Goal: Task Accomplishment & Management: Manage account settings

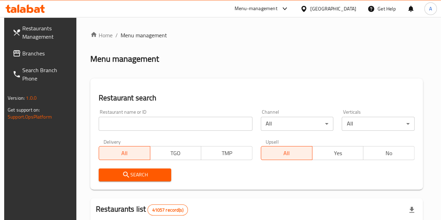
click at [227, 84] on div "Restaurant search Restaurant name or ID Restaurant name or ID Channel All ​ Ver…" at bounding box center [256, 133] width 333 height 111
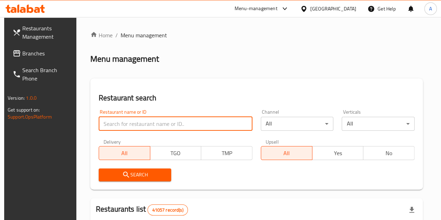
click at [140, 124] on input "search" at bounding box center [176, 124] width 154 height 14
paste input "694580"
type input "694580"
click button "Search" at bounding box center [135, 174] width 73 height 13
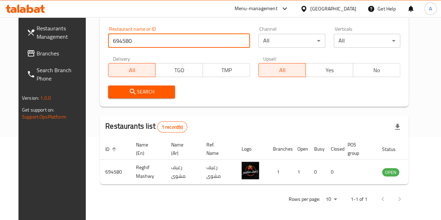
scroll to position [85, 0]
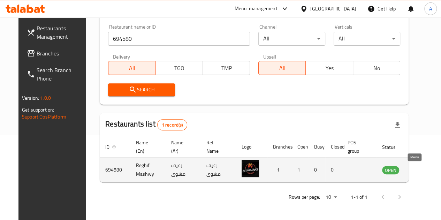
click at [419, 173] on icon "enhanced table" at bounding box center [423, 170] width 8 height 8
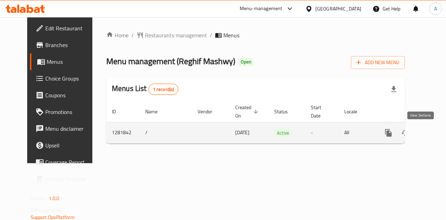
click at [435, 131] on icon "enhanced table" at bounding box center [439, 133] width 8 height 8
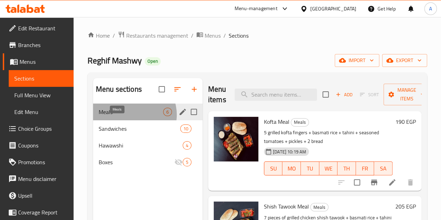
click at [132, 116] on span "Meals" at bounding box center [131, 112] width 64 height 8
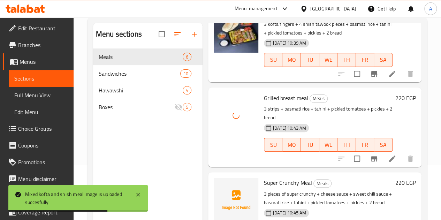
scroll to position [98, 0]
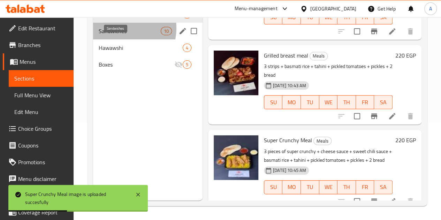
click at [121, 35] on span "Sandwiches" at bounding box center [130, 31] width 62 height 8
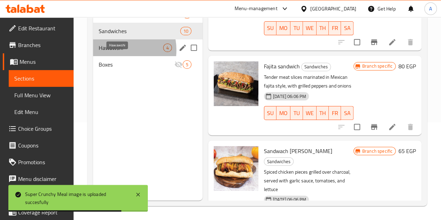
click at [116, 52] on span "Hawawshi" at bounding box center [131, 48] width 64 height 8
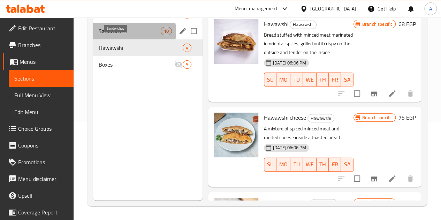
click at [124, 35] on span "Sandwiches" at bounding box center [130, 31] width 62 height 8
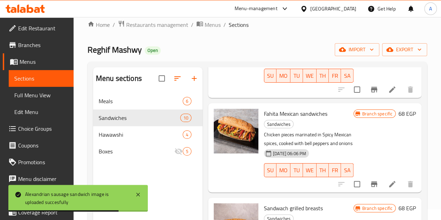
scroll to position [98, 0]
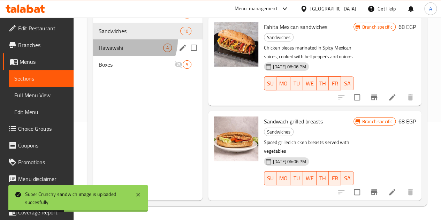
click at [121, 50] on div "Hawawshi 4" at bounding box center [147, 47] width 109 height 17
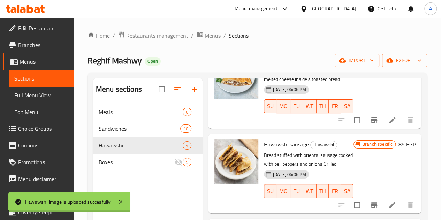
scroll to position [98, 0]
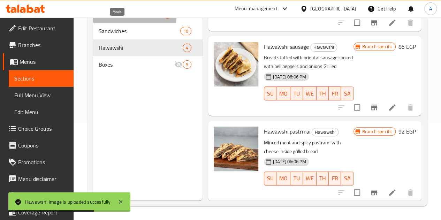
click at [122, 18] on span "Meals" at bounding box center [131, 14] width 64 height 8
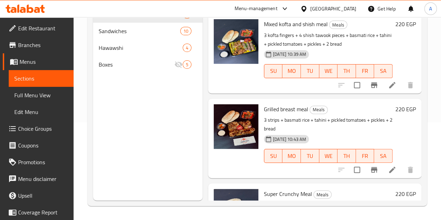
scroll to position [250, 0]
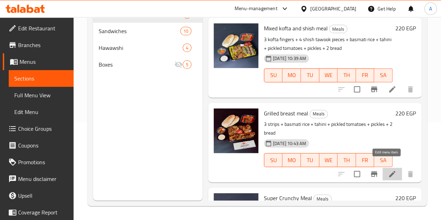
click at [388, 170] on icon at bounding box center [392, 174] width 8 height 8
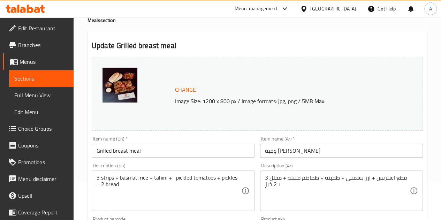
scroll to position [38, 0]
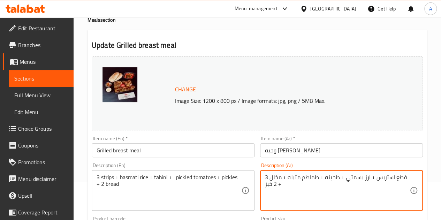
click at [390, 176] on textarea "3 قطع استربس + ارز بسمتي + طحينه + طماطم متبله + مخلل + 2 خبز" at bounding box center [337, 190] width 145 height 33
type textarea "3 قطع صدور مشويه+ ارز بسمتي + طحينه + طماطم متبله + مخلل + 2 خبز"
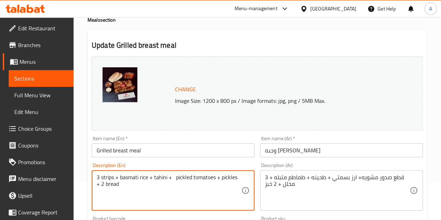
click at [109, 176] on textarea "3 strips + basmati rice + tahini + pickled tomatoes + pickles + 2 bread" at bounding box center [169, 190] width 145 height 33
paste textarea "Grilled breasts"
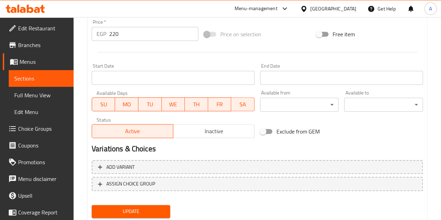
scroll to position [283, 0]
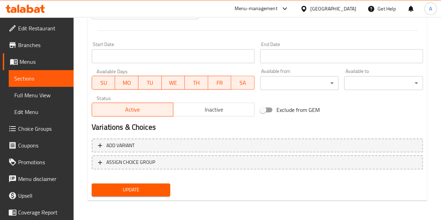
type textarea "3 Grilled breasts + basmati rice + tahini + pickled tomatoes + pickles + 2 bread"
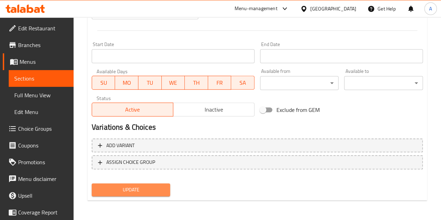
click at [130, 191] on span "Update" at bounding box center [131, 189] width 68 height 9
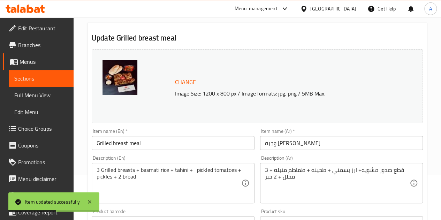
scroll to position [0, 0]
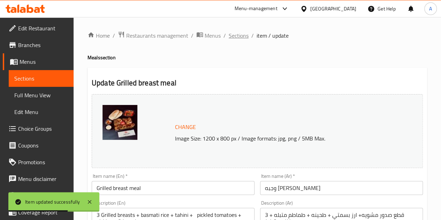
click at [234, 38] on span "Sections" at bounding box center [239, 35] width 20 height 8
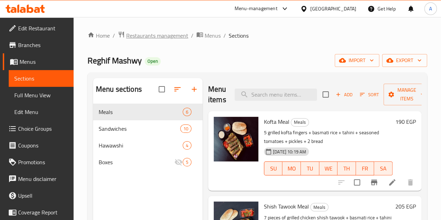
click at [160, 32] on span "Restaurants management" at bounding box center [157, 35] width 62 height 8
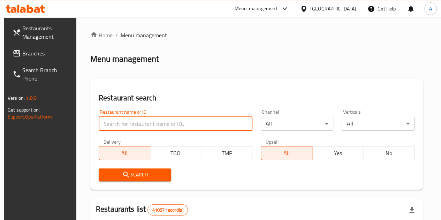
click at [142, 124] on input "search" at bounding box center [176, 124] width 154 height 14
paste input "686670"
type input "686670"
click button "Search" at bounding box center [135, 174] width 73 height 13
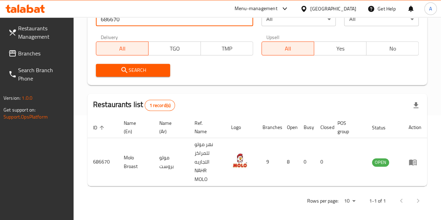
scroll to position [105, 0]
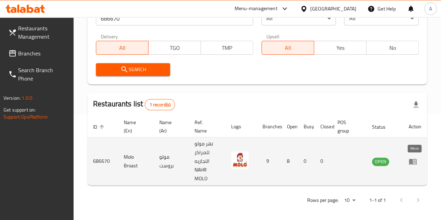
click at [416, 163] on icon "enhanced table" at bounding box center [413, 162] width 8 height 6
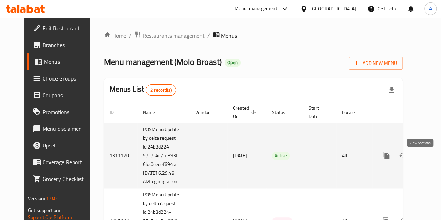
click at [432, 160] on icon "enhanced table" at bounding box center [436, 155] width 8 height 8
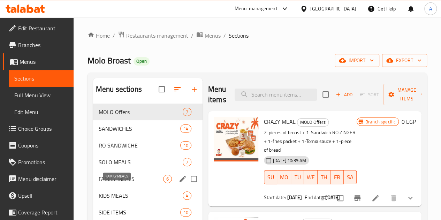
scroll to position [19, 0]
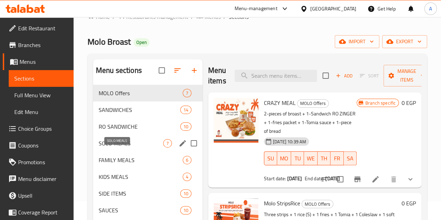
click at [119, 147] on span "SOLO MEALS" at bounding box center [131, 143] width 64 height 8
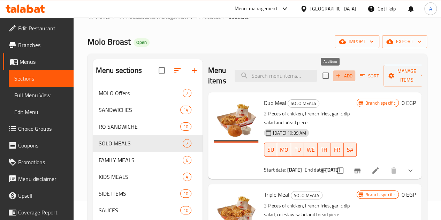
click at [335, 76] on icon "button" at bounding box center [338, 76] width 6 height 6
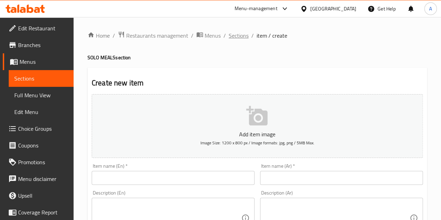
click at [237, 37] on span "Sections" at bounding box center [239, 35] width 20 height 8
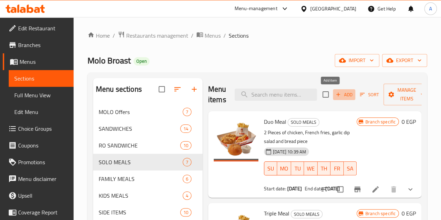
click at [335, 94] on span "Add" at bounding box center [344, 95] width 19 height 8
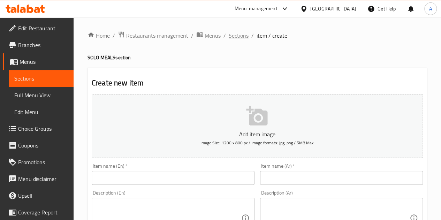
click at [242, 31] on span "Sections" at bounding box center [239, 35] width 20 height 8
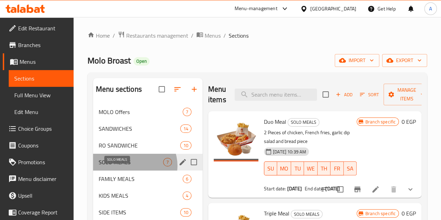
click at [134, 166] on span "SOLO MEALS" at bounding box center [131, 162] width 64 height 8
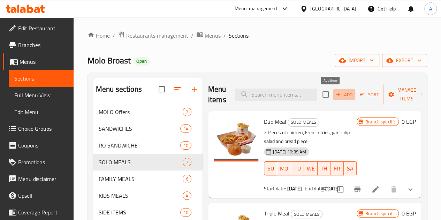
click at [335, 96] on span "Add" at bounding box center [344, 95] width 19 height 8
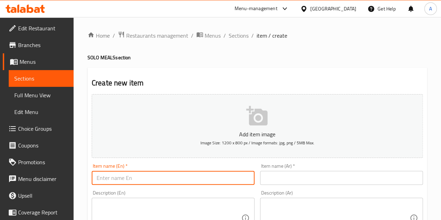
click at [122, 180] on input "text" at bounding box center [173, 178] width 163 height 14
paste input "chicken wings"
type input "chicken wings"
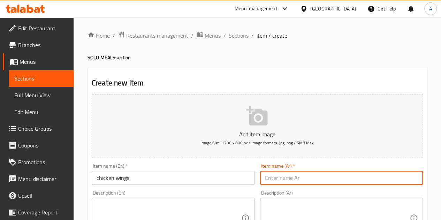
click at [274, 179] on input "text" at bounding box center [341, 178] width 163 height 14
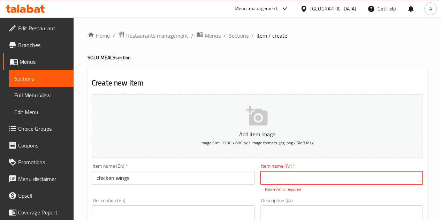
paste input "أجنحة الدجاج"
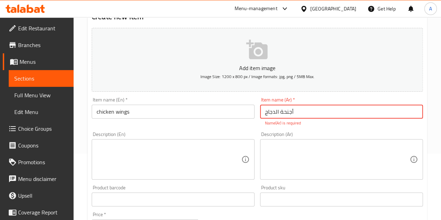
scroll to position [70, 0]
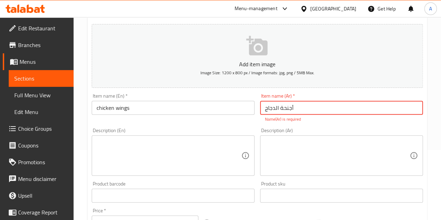
type input "أجنحة الدجاج"
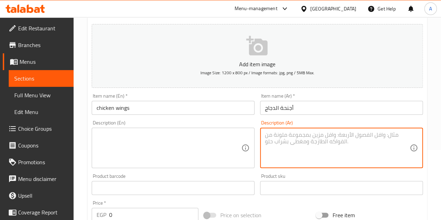
click at [295, 141] on textarea at bounding box center [337, 147] width 145 height 33
paste textarea "عدد 5قطع اتشيكن وينجز تقدم حارة بصوص سويت شيلي او كلاسيك بصوص باربكيو"
type textarea "عدد 5قطع اتشيكن وينجز تقدم حارة بصوص سويت شيلي او كلاسيك بصوص باربكيو"
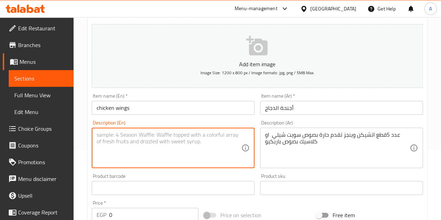
click at [194, 148] on textarea at bounding box center [169, 147] width 145 height 33
paste textarea "5 pieces of chicken wings, either spicy with sweet chili sauce or classic with …"
type textarea "5 pieces of chicken wings, either spicy with sweet chili sauce or classic with …"
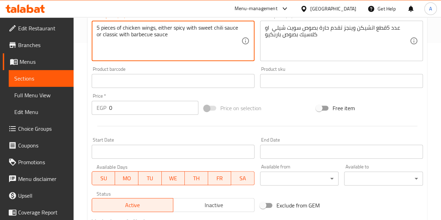
scroll to position [177, 0]
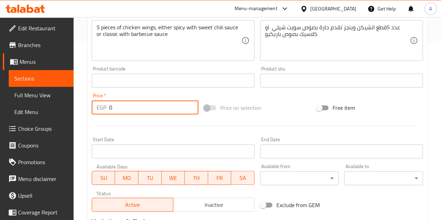
click at [138, 108] on input "0" at bounding box center [153, 107] width 89 height 14
type input "55"
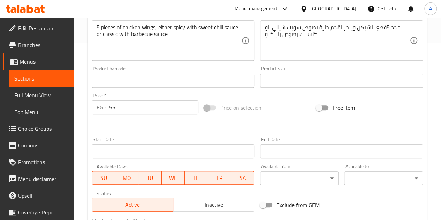
click at [150, 131] on div at bounding box center [257, 125] width 337 height 17
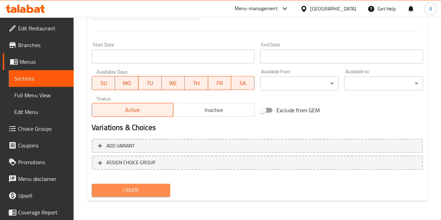
click at [141, 187] on span "Create" at bounding box center [131, 190] width 68 height 9
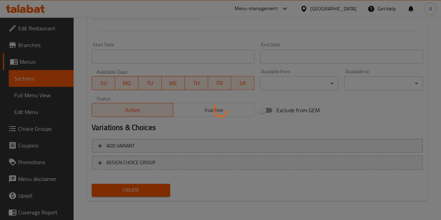
type input "0"
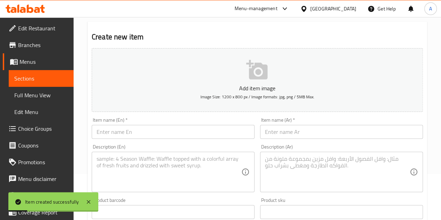
scroll to position [0, 0]
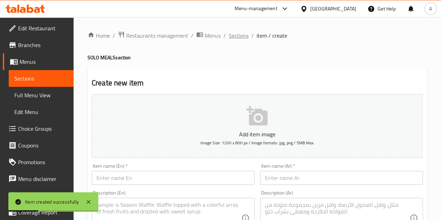
click at [237, 36] on span "Sections" at bounding box center [239, 35] width 20 height 8
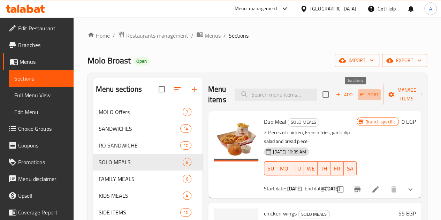
click at [360, 95] on span "Sort" at bounding box center [369, 95] width 19 height 8
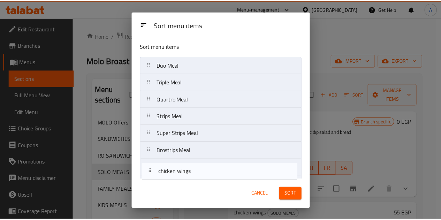
scroll to position [16, 0]
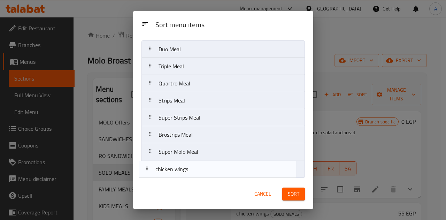
drag, startPoint x: 228, startPoint y: 83, endPoint x: 225, endPoint y: 175, distance: 92.1
click at [225, 175] on nav "Duo Meal chicken wings Triple Meal Quartro Meal Strips Meal Super Strips Meal B…" at bounding box center [223, 108] width 163 height 137
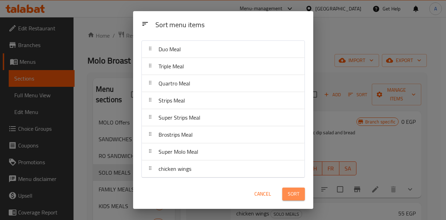
click at [295, 192] on span "Sort" at bounding box center [294, 194] width 12 height 9
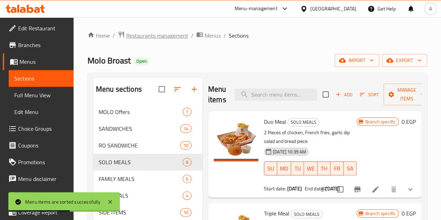
click at [160, 37] on span "Restaurants management" at bounding box center [157, 35] width 62 height 8
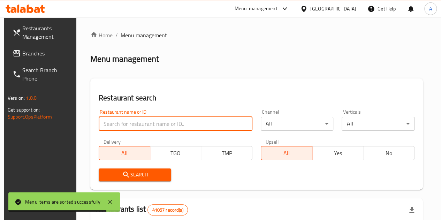
click at [138, 122] on input "search" at bounding box center [176, 124] width 154 height 14
paste input "702717"
type input "702717"
click button "Search" at bounding box center [135, 174] width 73 height 13
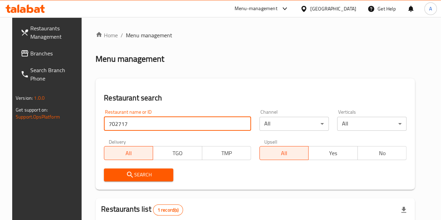
scroll to position [91, 0]
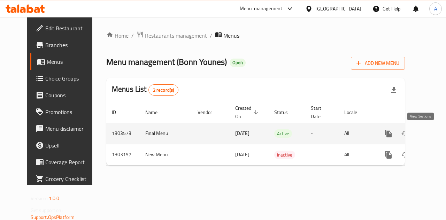
click at [436, 134] on icon "enhanced table" at bounding box center [439, 133] width 6 height 6
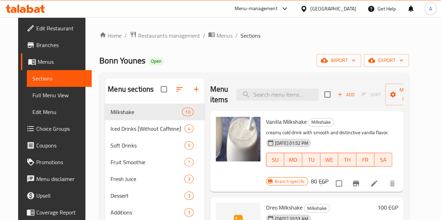
scroll to position [22, 0]
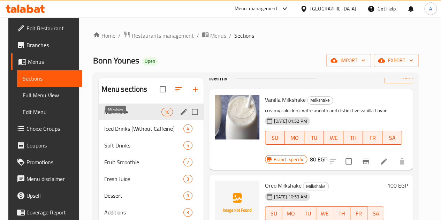
click at [132, 116] on span "Milkshake" at bounding box center [133, 112] width 58 height 8
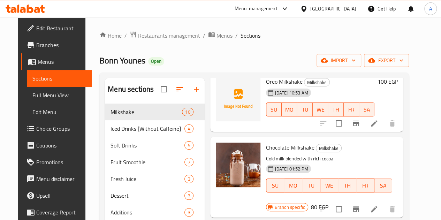
scroll to position [122, 0]
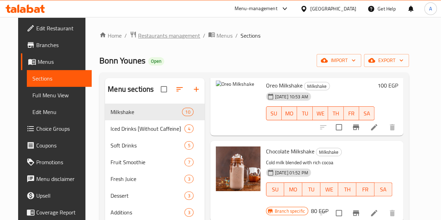
click at [171, 37] on span "Restaurants management" at bounding box center [169, 35] width 62 height 8
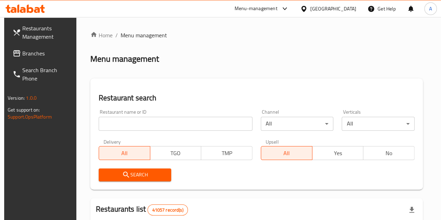
click at [140, 120] on input "search" at bounding box center [176, 124] width 154 height 14
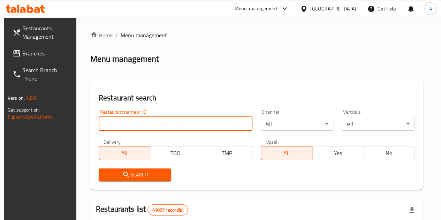
paste input "686097"
type input "686097"
click button "Search" at bounding box center [135, 174] width 73 height 13
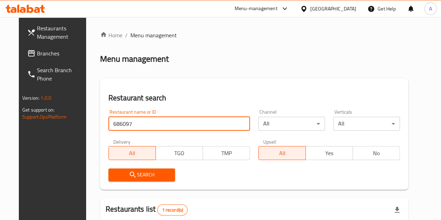
scroll to position [85, 0]
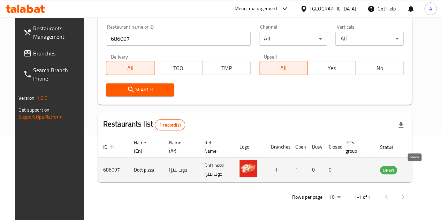
click at [417, 168] on icon "enhanced table" at bounding box center [421, 170] width 8 height 6
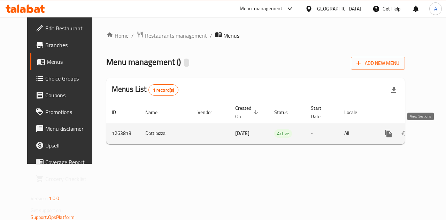
click at [436, 133] on icon "enhanced table" at bounding box center [439, 133] width 6 height 6
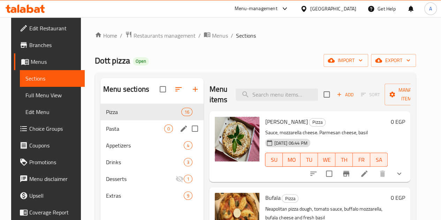
click at [121, 137] on div "Pasta 0" at bounding box center [151, 128] width 103 height 17
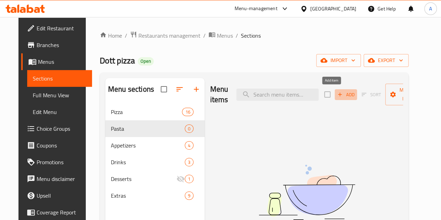
click at [337, 94] on icon "button" at bounding box center [340, 94] width 6 height 6
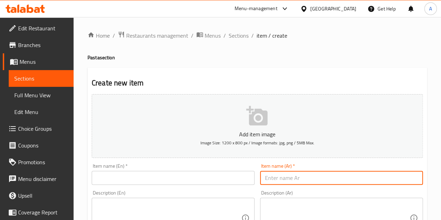
click at [294, 178] on input "text" at bounding box center [341, 178] width 163 height 14
paste input "فارفالي هوت دوج"
type input "فارفالي هوت دوج"
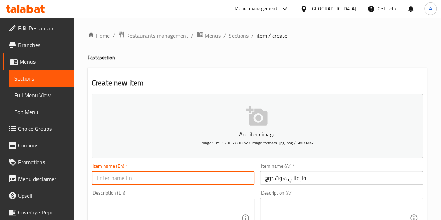
click at [181, 180] on input "text" at bounding box center [173, 178] width 163 height 14
paste input "Farfalle Hot Dog"
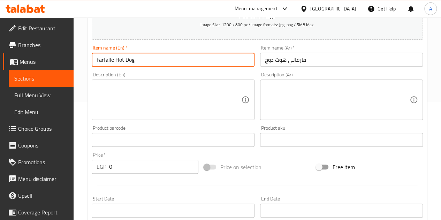
scroll to position [125, 0]
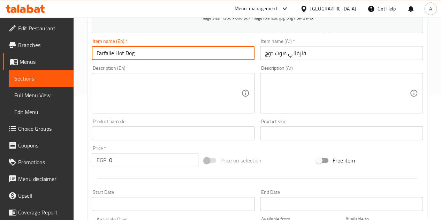
type input "Farfalle Hot Dog"
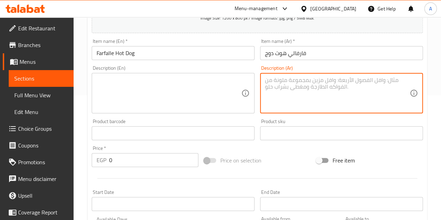
click at [309, 83] on textarea at bounding box center [337, 93] width 145 height 33
paste textarea "معكرونة فارفالي - صلصة بيضاء - طماطم كرزية - قطع هوت دوج - جبنة بارميزان"
type textarea "معكرونة فارفالي - صلصة بيضاء - طماطم كرزية - قطع هوت دوج - جبنة بارميزان"
click at [146, 84] on textarea at bounding box center [169, 93] width 145 height 33
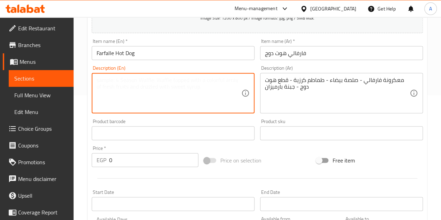
paste textarea "Farfalle Pasta - White Sauce - Cherry Tomatoes - Hot Dog Pieces - Parmesan Chee…"
type textarea "Farfalle Pasta - White Sauce - Cherry Tomatoes - Hot Dog Pieces - Parmesan Chee…"
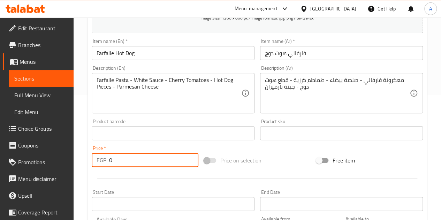
click at [139, 160] on input "0" at bounding box center [153, 160] width 89 height 14
type input "250"
click at [146, 179] on div at bounding box center [257, 178] width 337 height 17
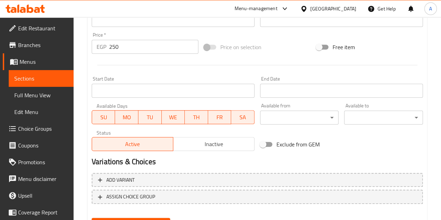
scroll to position [272, 0]
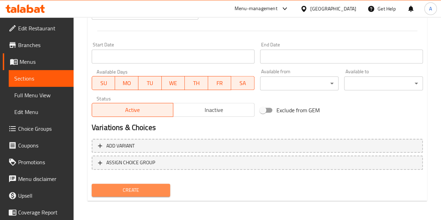
click at [138, 186] on span "Create" at bounding box center [131, 190] width 68 height 9
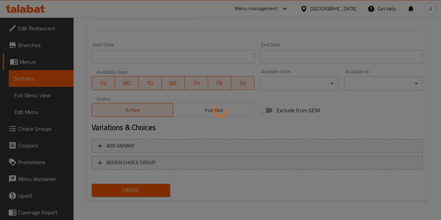
type input "0"
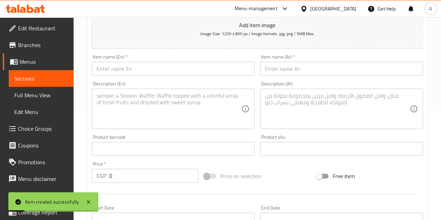
scroll to position [99, 0]
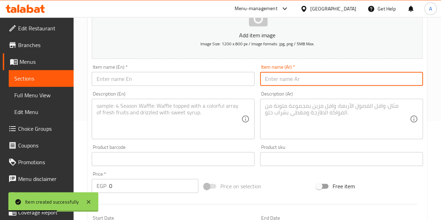
click at [270, 74] on input "text" at bounding box center [341, 79] width 163 height 14
paste input "الفريدو"
type input "الفريدو"
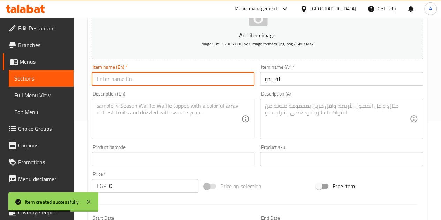
click at [215, 79] on input "text" at bounding box center [173, 79] width 163 height 14
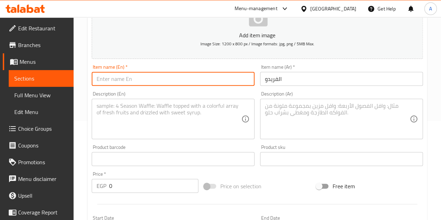
click at [141, 76] on input "text" at bounding box center [173, 79] width 163 height 14
paste input "[PERSON_NAME]"
type input "[PERSON_NAME]"
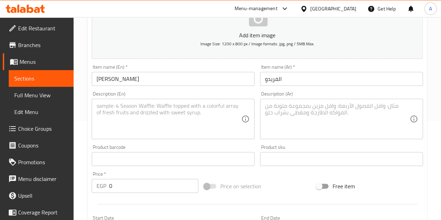
click at [289, 101] on div "Description (Ar)" at bounding box center [341, 119] width 163 height 40
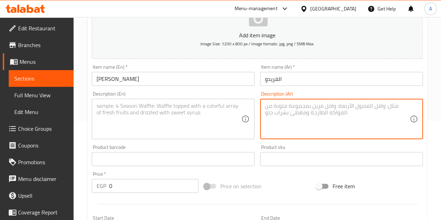
click at [304, 117] on textarea at bounding box center [337, 118] width 145 height 33
paste textarea "معكرونة بيني - صلصة بيضاء - مشروم - قطع دجاج خاصة - بارميزان"
type textarea "معكرونة بيني - صلصة بيضاء - مشروم - قطع دجاج خاصة - بارميزان"
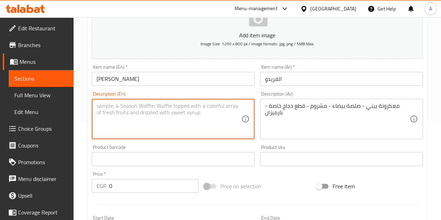
click at [163, 121] on textarea at bounding box center [169, 118] width 145 height 33
paste textarea "Penne Pasta - White Sauce - Mushrooms - Special Chicken Pieces - Parmesan"
type textarea "Penne Pasta - White Sauce - Mushrooms - Special Chicken Pieces - Parmesan"
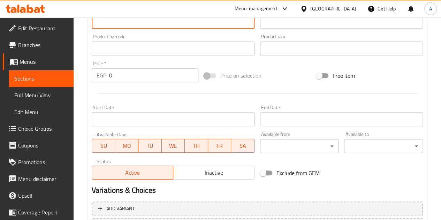
scroll to position [210, 0]
click at [132, 73] on input "0" at bounding box center [153, 75] width 89 height 14
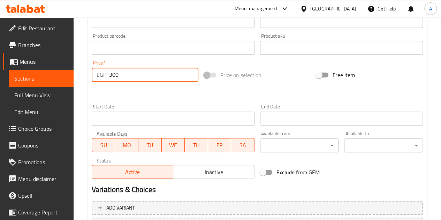
type input "300"
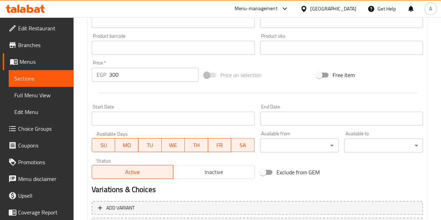
click at [146, 106] on div "Start Date Start Date" at bounding box center [173, 114] width 163 height 21
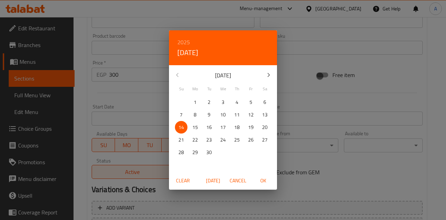
click at [139, 101] on div "2025 Sun, Sep [DATE] Mo Tu We Th Fr Sa 31 1 2 3 4 5 6 7 8 9 10 11 12 13 14 15 1…" at bounding box center [223, 110] width 446 height 220
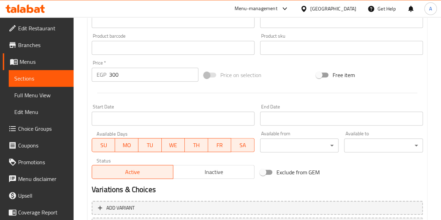
scroll to position [272, 0]
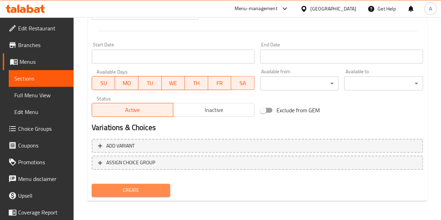
click at [131, 192] on span "Create" at bounding box center [131, 190] width 68 height 9
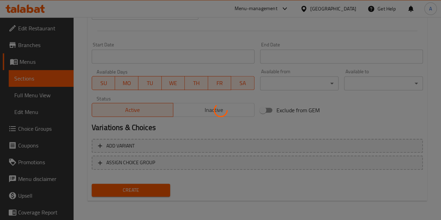
type input "0"
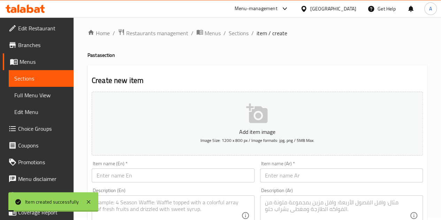
scroll to position [0, 0]
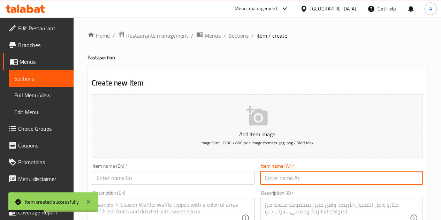
click at [284, 181] on input "text" at bounding box center [341, 178] width 163 height 14
paste input "فيتوتشيني مشروم"
type input "فيتوتشيني مشروم"
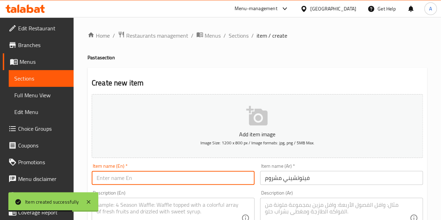
click at [140, 181] on input "text" at bounding box center [173, 178] width 163 height 14
paste input "Mushroom fettuccine"
type input "Mushroom fettuccine"
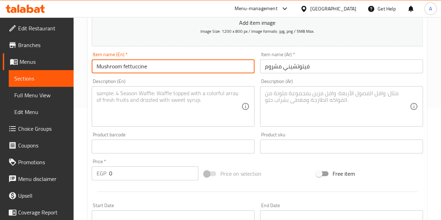
scroll to position [113, 0]
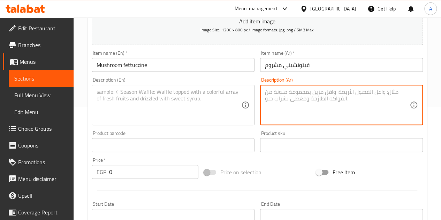
click at [288, 99] on textarea at bounding box center [337, 105] width 145 height 33
paste textarea "معكرونة فيتوتشيني - صلصة بيضاء - مشروم - بارميزان"
type textarea "معكرونة فيتوتشيني - صلصة بيضاء - مشروم - بارميزان"
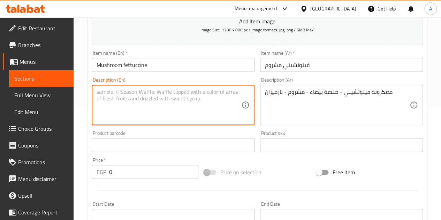
click at [181, 109] on textarea at bounding box center [169, 105] width 145 height 33
paste textarea "Fettuccine Pasta - White Sauce - Mushrooms - Parmesan"
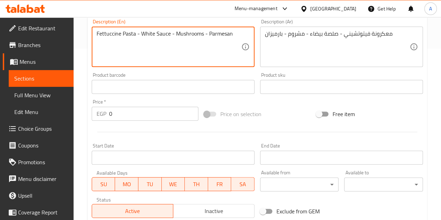
scroll to position [172, 0]
type textarea "Fettuccine Pasta - White Sauce - Mushrooms - Parmesan"
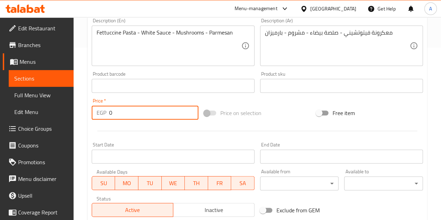
click at [160, 110] on input "0" at bounding box center [153, 113] width 89 height 14
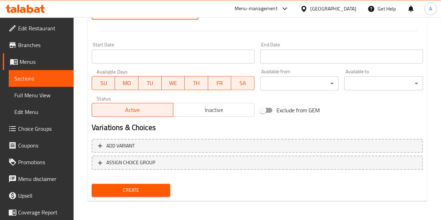
type input "275"
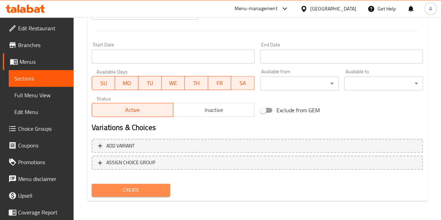
click at [135, 190] on span "Create" at bounding box center [131, 190] width 68 height 9
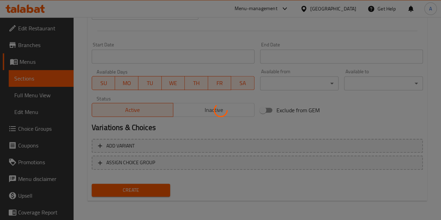
type input "0"
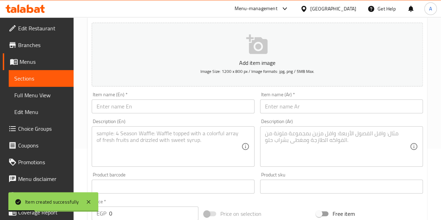
scroll to position [71, 0]
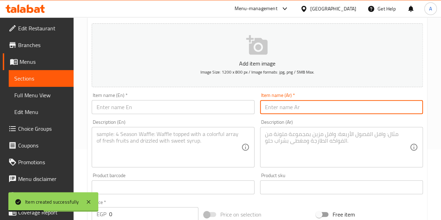
click at [294, 106] on input "text" at bounding box center [341, 107] width 163 height 14
paste input "بيتسو"
type input "بيتسو"
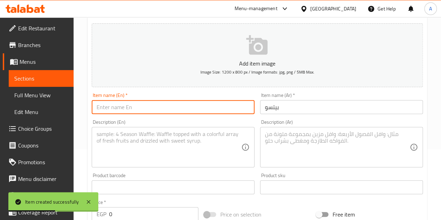
click at [217, 103] on input "text" at bounding box center [173, 107] width 163 height 14
paste input "Pitso"
type input "Pitso"
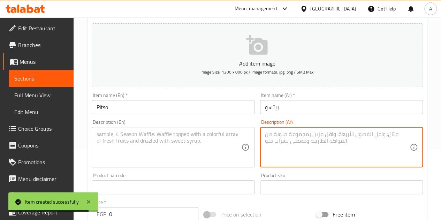
click at [288, 143] on textarea at bounding box center [337, 147] width 145 height 33
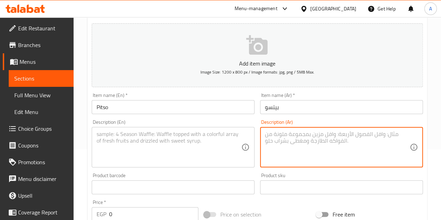
paste textarea "معكرونة بيني - صلصة بيستو كريمية - قطع دجاج مميزة - جبنة بارميزان"
type textarea "معكرونة بيني - صلصة بيستو كريمية - قطع دجاج مميزة - جبنة بارميزان"
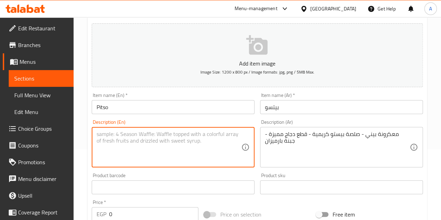
click at [173, 149] on textarea at bounding box center [169, 147] width 145 height 33
paste textarea "Penne Pasta - Creamy Pesto Sauce - Special Chicken Pieces - Parmesan Cheese"
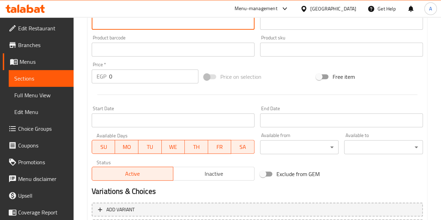
type textarea "Penne Pasta - Creamy Pesto Sauce - Special Chicken Pieces - Parmesan Cheese"
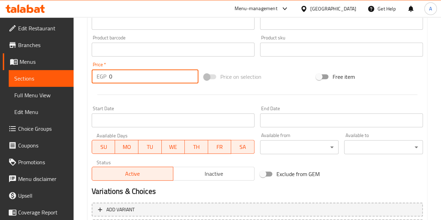
click at [141, 73] on input "0" at bounding box center [153, 76] width 89 height 14
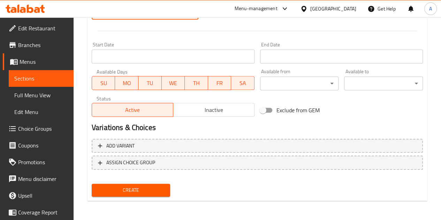
type input "287"
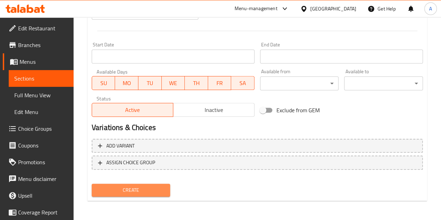
click at [125, 189] on span "Create" at bounding box center [131, 190] width 68 height 9
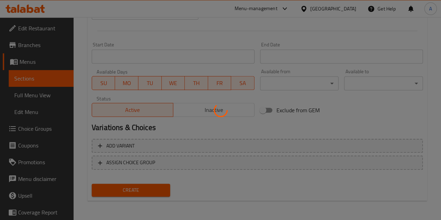
type input "0"
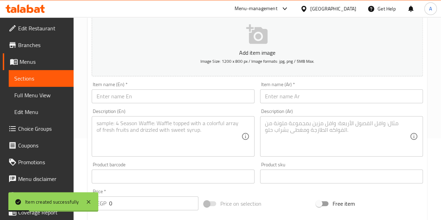
scroll to position [81, 0]
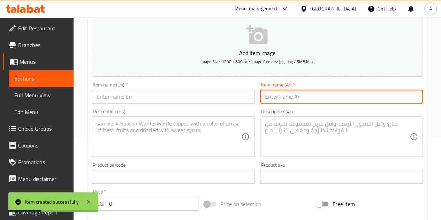
click at [267, 95] on input "text" at bounding box center [341, 97] width 163 height 14
paste input "معكرونه كلاسيك"
type input "معكرونه كلاسيك"
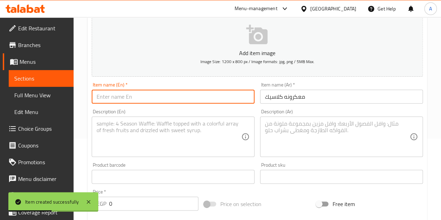
click at [207, 95] on input "text" at bounding box center [173, 97] width 163 height 14
paste input "Classic pasta"
type input "Classic pasta"
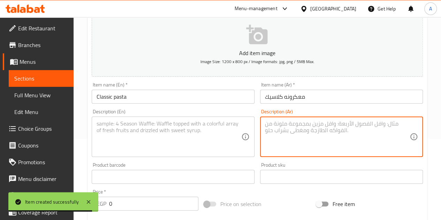
click at [300, 132] on textarea at bounding box center [337, 136] width 145 height 33
paste textarea "معكرونة - صلصة حمراء - طماطم كرزية - جبنة بارميزان"
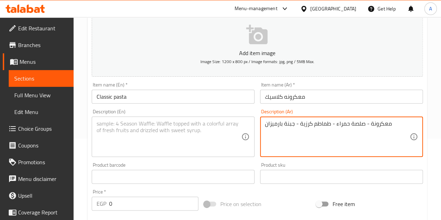
type textarea "معكرونة - صلصة حمراء - طماطم كرزية - جبنة بارميزان"
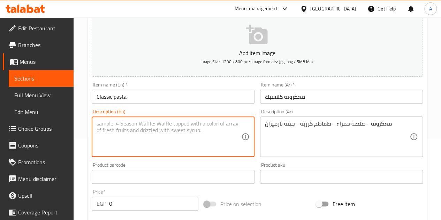
click at [169, 142] on textarea at bounding box center [169, 136] width 145 height 33
paste textarea "Pasta - Red Sauce - Cherry Tomatoes - Parmesan Cheese"
type textarea "Pasta - Red Sauce - Cherry Tomatoes - Parmesan Cheese"
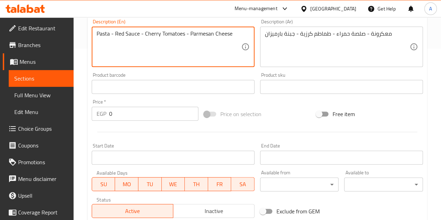
scroll to position [173, 0]
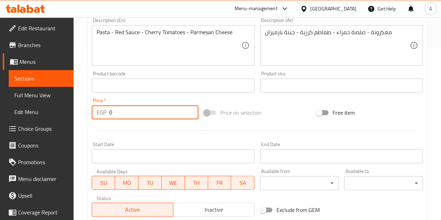
click at [148, 114] on input "0" at bounding box center [153, 112] width 89 height 14
type input "150"
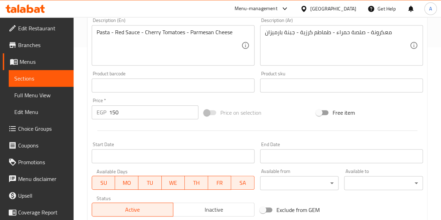
click at [152, 134] on div at bounding box center [257, 130] width 337 height 17
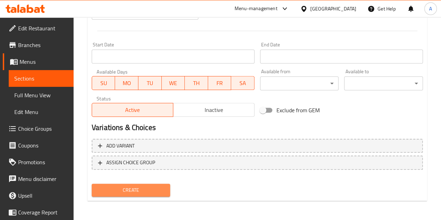
click at [135, 186] on span "Create" at bounding box center [131, 190] width 68 height 9
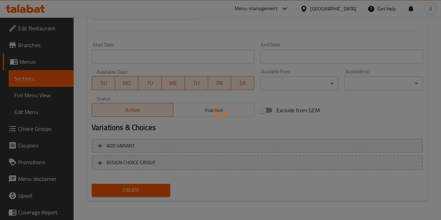
type input "0"
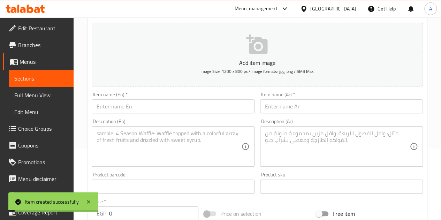
scroll to position [47, 0]
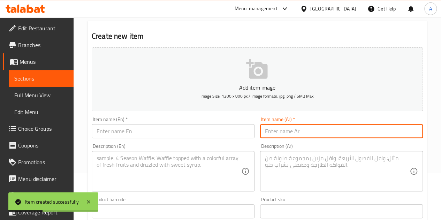
click at [287, 136] on input "text" at bounding box center [341, 131] width 163 height 14
paste input "بولونيز"
type input "بولونيز"
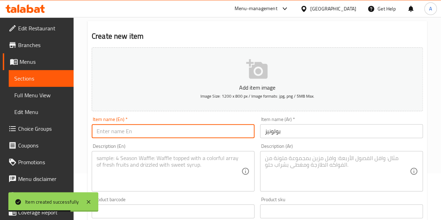
click at [149, 129] on input "text" at bounding box center [173, 131] width 163 height 14
paste input "Bolognese"
type input "Bolognese"
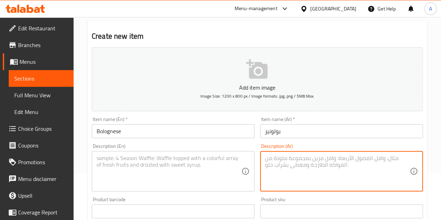
click at [299, 161] on textarea at bounding box center [337, 171] width 145 height 33
paste textarea "سباغيتي - صلصة حمراء - لحم مفروم - طماطم كرزية - بارميزان"
type textarea "سباغيتي - صلصة حمراء - لحم مفروم - طماطم كرزية - بارميزان"
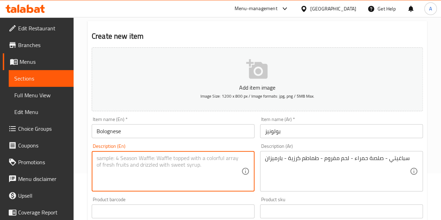
click at [109, 165] on textarea at bounding box center [169, 171] width 145 height 33
paste textarea "Spaghetti - Red Sauce - Minced Meat - Cherry Tomatoes - Parmesan"
type textarea "Spaghetti - Red Sauce - Minced Meat - Cherry Tomatoes - Parmesan"
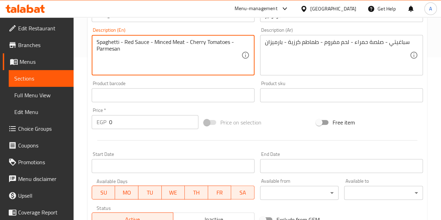
scroll to position [163, 0]
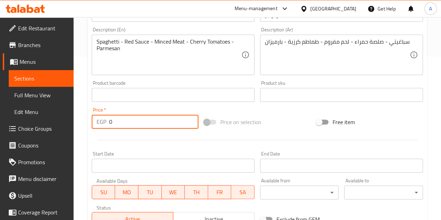
click at [149, 127] on input "0" at bounding box center [153, 122] width 89 height 14
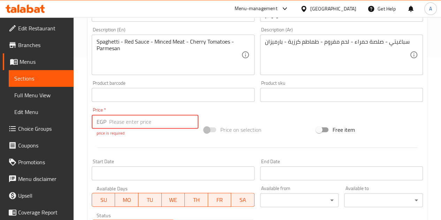
type input "1"
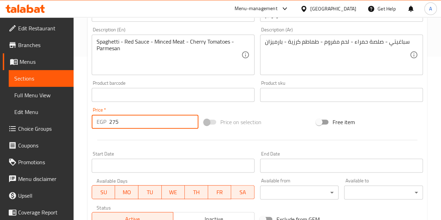
type input "275"
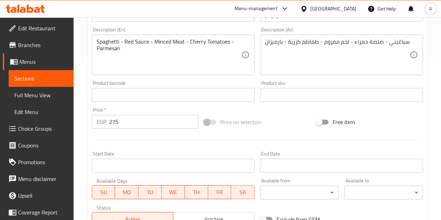
click at [154, 145] on div at bounding box center [257, 139] width 337 height 17
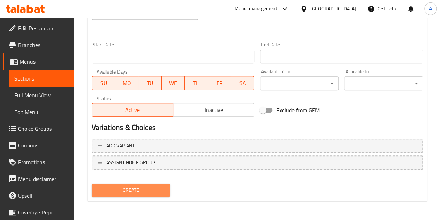
click at [133, 192] on span "Create" at bounding box center [131, 190] width 68 height 9
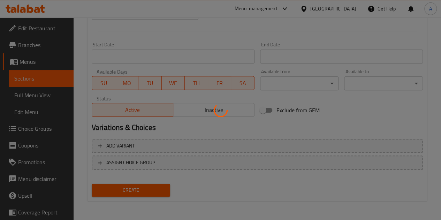
type input "0"
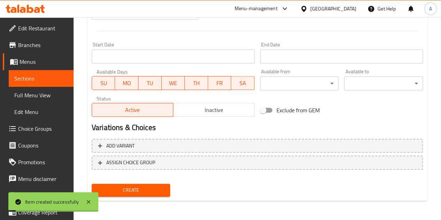
scroll to position [0, 0]
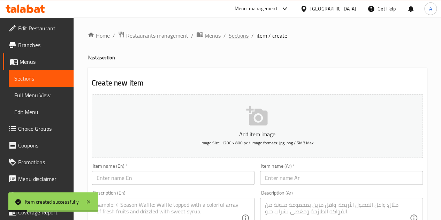
click at [232, 36] on span "Sections" at bounding box center [239, 35] width 20 height 8
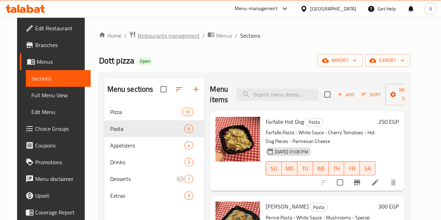
click at [167, 32] on span "Restaurants management" at bounding box center [168, 35] width 62 height 8
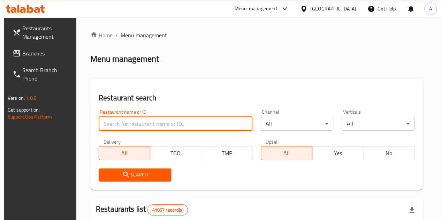
click at [143, 123] on input "search" at bounding box center [176, 124] width 154 height 14
paste input "702717"
type input "702717"
click button "Search" at bounding box center [135, 174] width 73 height 13
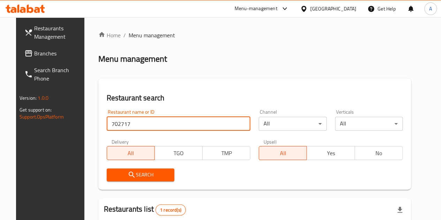
scroll to position [91, 0]
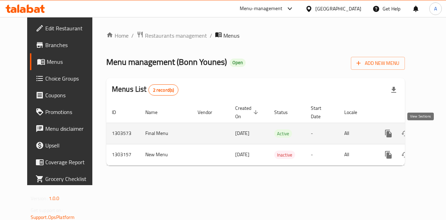
click at [435, 134] on icon "enhanced table" at bounding box center [439, 133] width 8 height 8
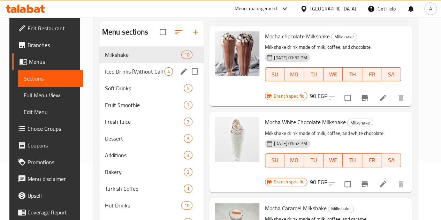
scroll to position [57, 0]
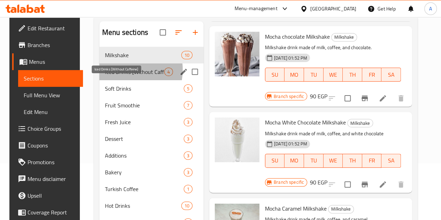
click at [113, 76] on span "Iced Drinks [Without Caffeine]" at bounding box center [134, 72] width 59 height 8
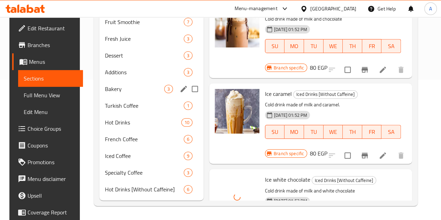
scroll to position [82, 0]
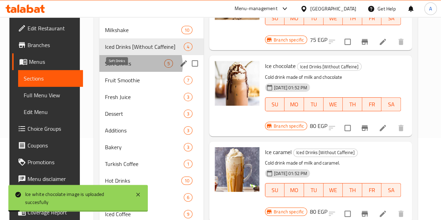
click at [127, 68] on span "Soft Drinks" at bounding box center [134, 63] width 59 height 8
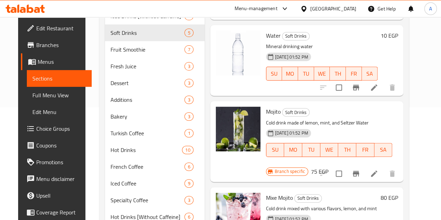
scroll to position [106, 0]
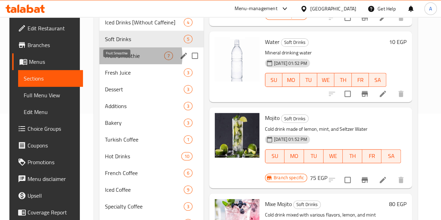
click at [113, 60] on span "Fruit Smoothie" at bounding box center [134, 56] width 59 height 8
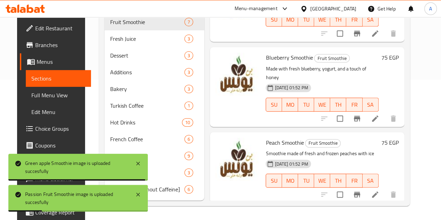
scroll to position [73, 0]
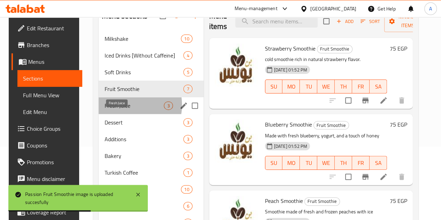
click at [119, 110] on span "Fresh Juice" at bounding box center [134, 105] width 60 height 8
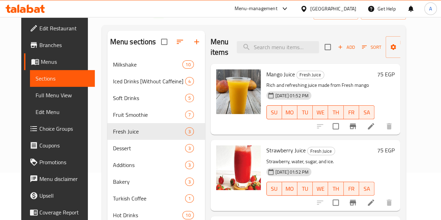
scroll to position [47, 0]
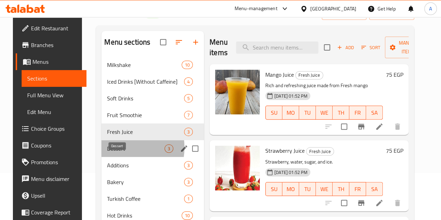
click at [107, 153] on span "Dessert" at bounding box center [136, 148] width 58 height 8
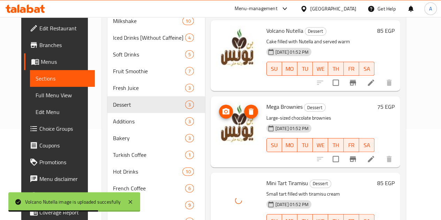
scroll to position [92, 0]
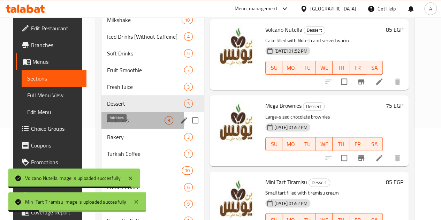
click at [121, 124] on span "Additions" at bounding box center [136, 120] width 58 height 8
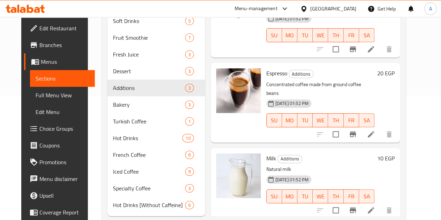
scroll to position [150, 0]
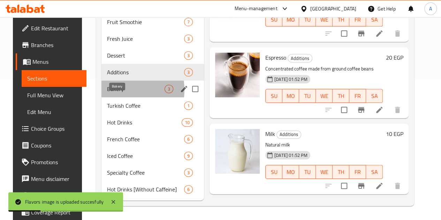
click at [107, 90] on span "Bakery" at bounding box center [136, 89] width 58 height 8
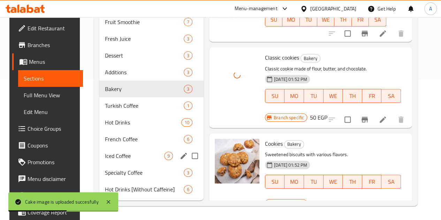
scroll to position [150, 0]
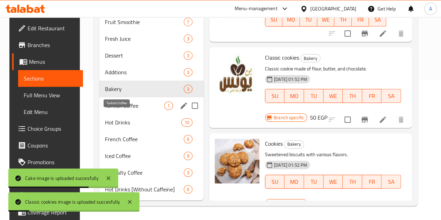
click at [125, 105] on span "Turkish Coffee" at bounding box center [134, 105] width 59 height 8
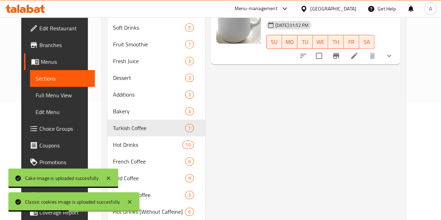
scroll to position [121, 0]
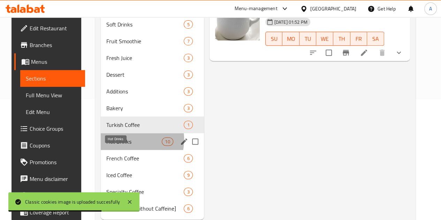
click at [114, 146] on span "Hot Drinks" at bounding box center [133, 141] width 55 height 8
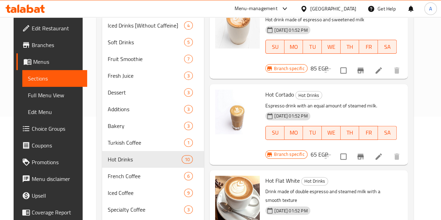
scroll to position [150, 0]
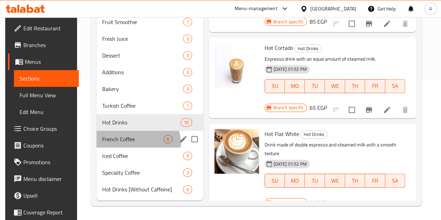
click at [131, 144] on div "French Coffee 6" at bounding box center [150, 139] width 107 height 17
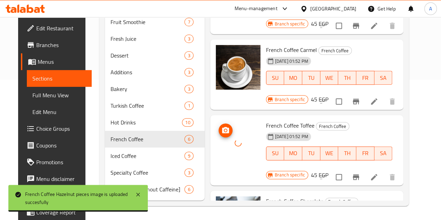
scroll to position [150, 0]
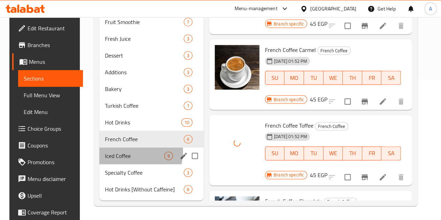
click at [117, 151] on div "Iced Coffee 9" at bounding box center [151, 155] width 104 height 17
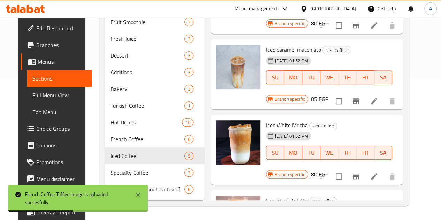
scroll to position [347, 0]
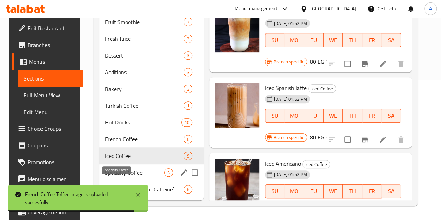
click at [121, 170] on span "Specialty Coffee" at bounding box center [134, 172] width 59 height 8
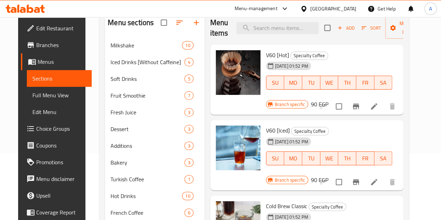
scroll to position [150, 0]
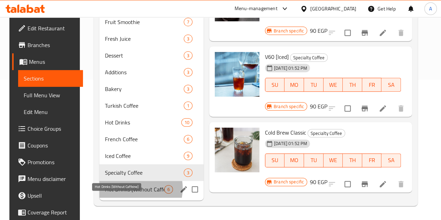
click at [123, 189] on span "Hot Drinks [Without Caffeine]" at bounding box center [134, 189] width 59 height 8
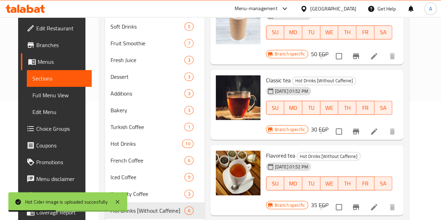
scroll to position [150, 0]
